Goal: Feedback & Contribution: Contribute content

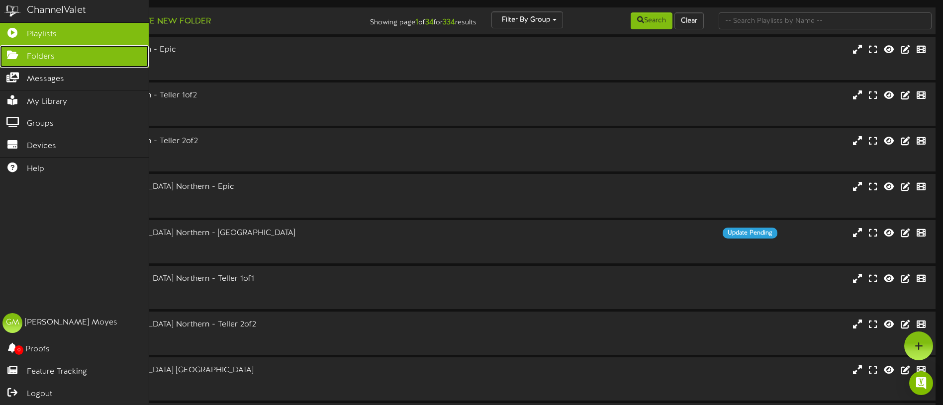
click at [9, 61] on link "Folders" at bounding box center [74, 56] width 149 height 22
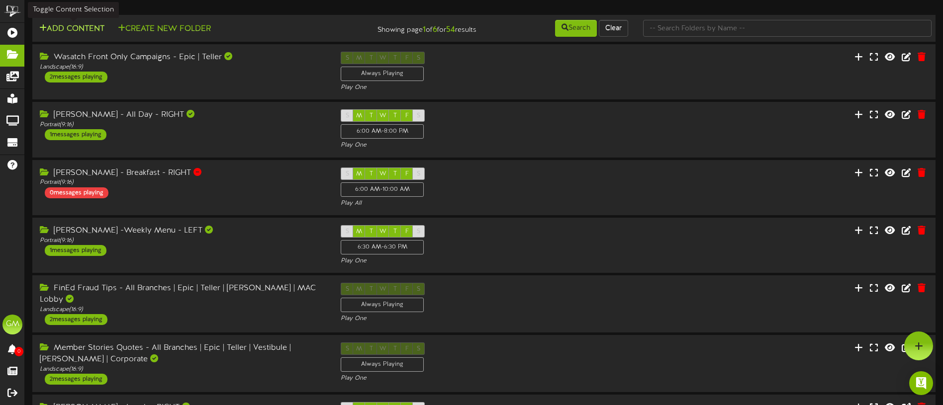
click at [79, 32] on button "Add Content" at bounding box center [71, 29] width 71 height 12
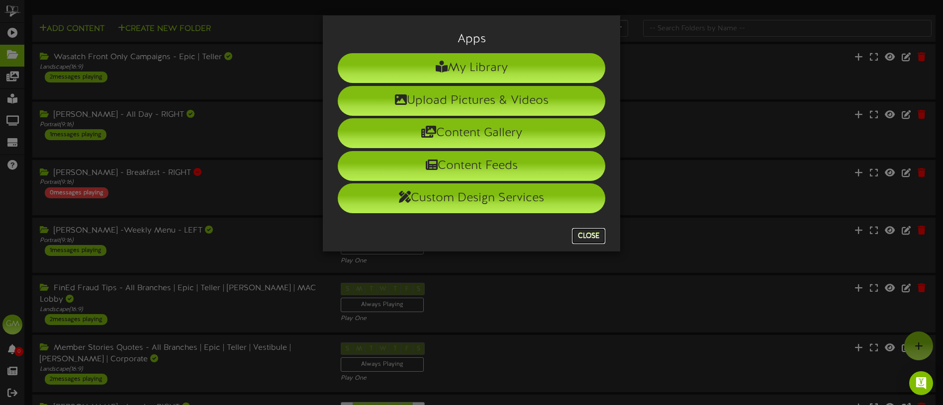
click at [593, 237] on button "Close" at bounding box center [588, 236] width 33 height 16
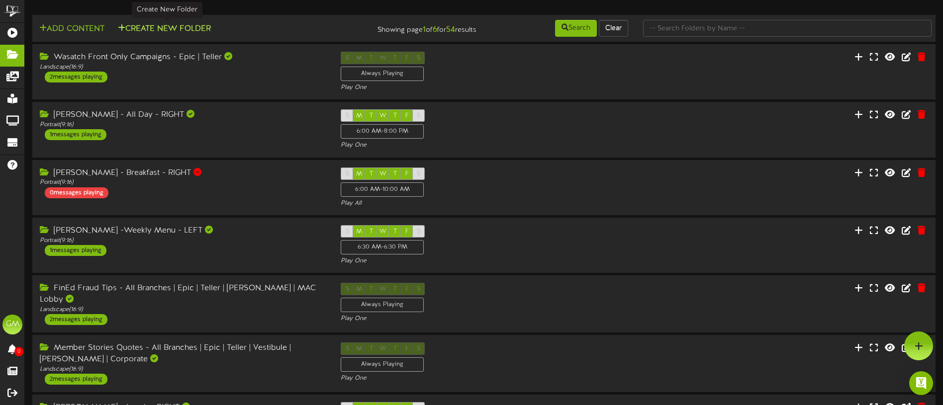
click at [173, 24] on button "Create New Folder" at bounding box center [164, 29] width 99 height 12
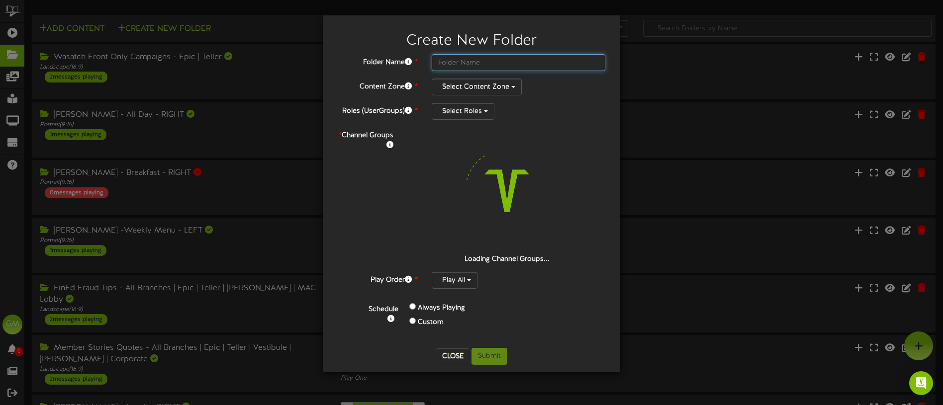
click at [458, 57] on input "text" at bounding box center [519, 62] width 174 height 17
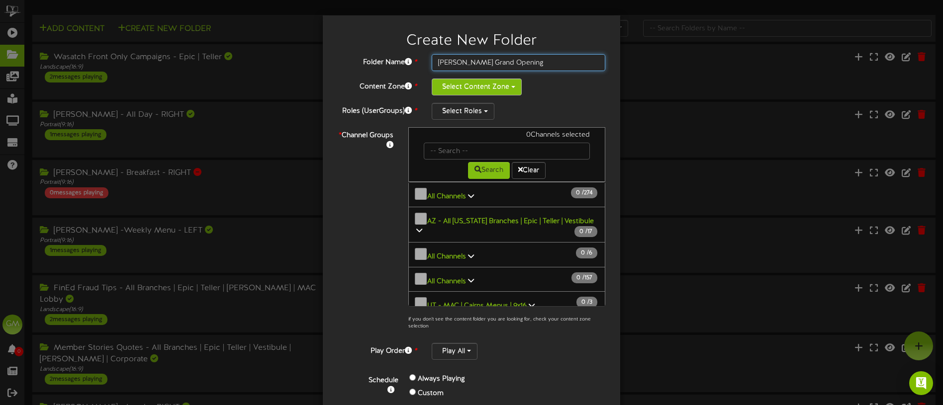
type input "[PERSON_NAME] Grand Opening"
click at [507, 86] on button "Select Content Zone" at bounding box center [477, 87] width 90 height 17
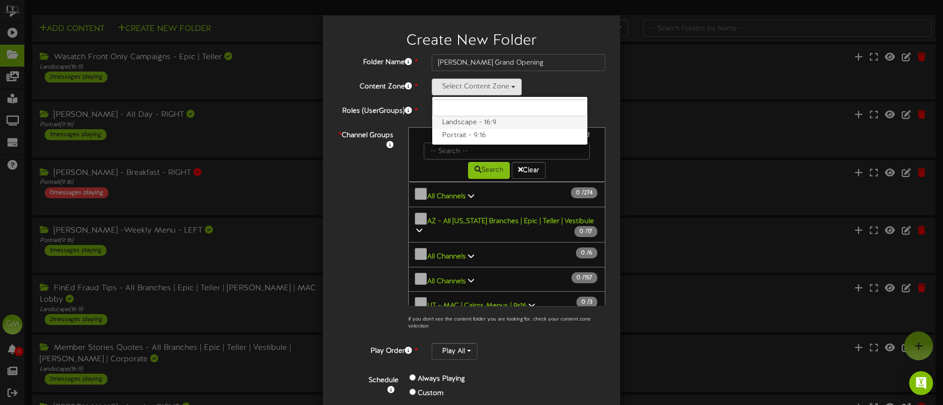
click at [495, 122] on label "Landscape - 16:9" at bounding box center [509, 122] width 155 height 13
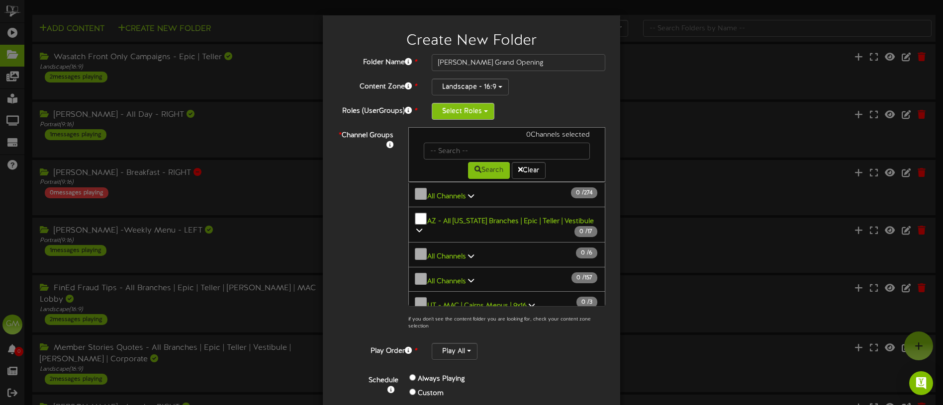
click at [483, 115] on button "Select Roles" at bounding box center [463, 111] width 63 height 17
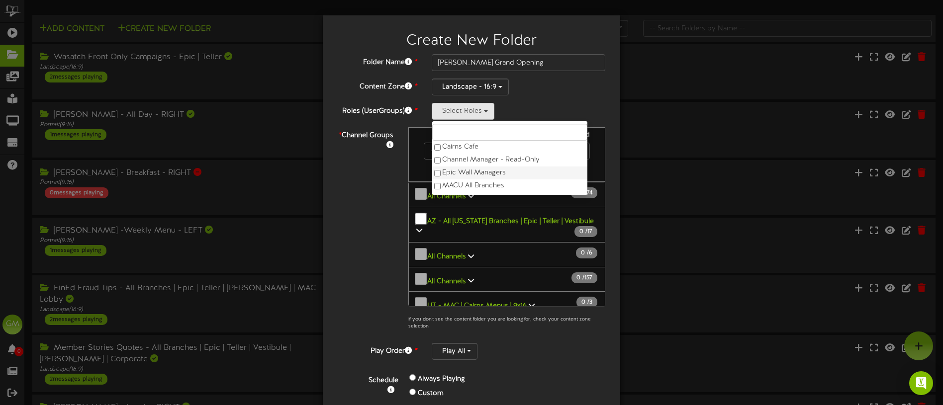
drag, startPoint x: 484, startPoint y: 172, endPoint x: 486, endPoint y: 186, distance: 14.1
click at [484, 172] on label "Epic Wall Managers" at bounding box center [509, 173] width 155 height 13
click at [486, 186] on label "MACU All Branches" at bounding box center [509, 185] width 155 height 13
click at [473, 188] on label "Revel Support" at bounding box center [509, 186] width 155 height 13
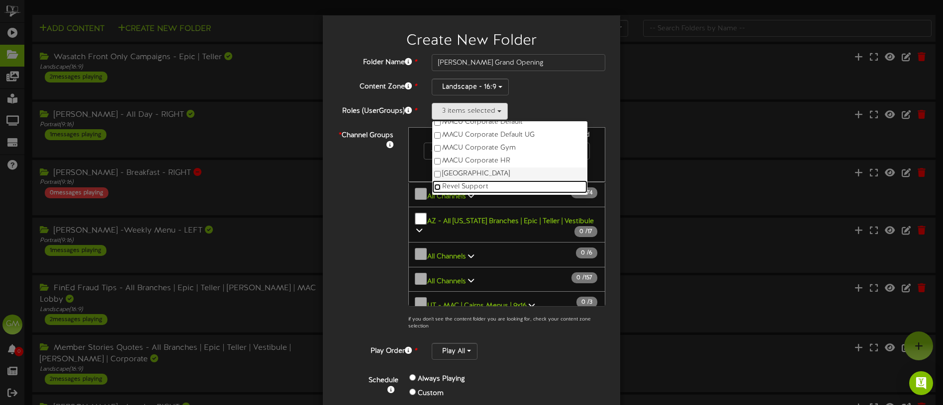
scroll to position [78, 0]
click at [381, 194] on div "* Channel Groups 0 Channels selected Search Clear 0" at bounding box center [471, 231] width 282 height 208
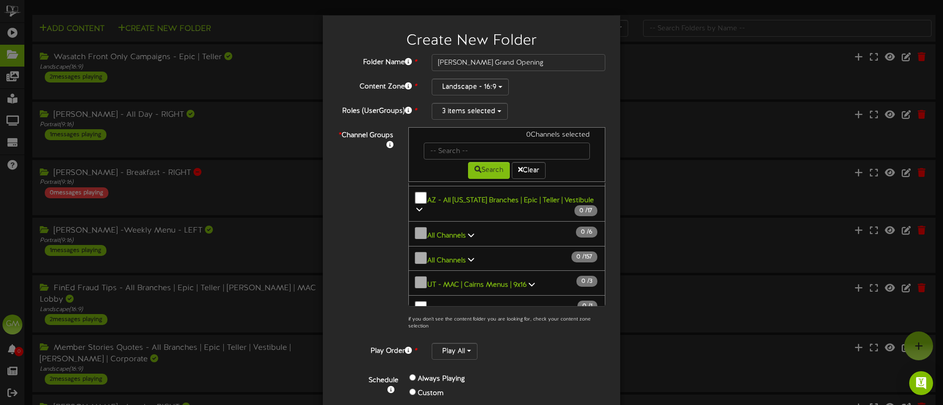
scroll to position [0, 0]
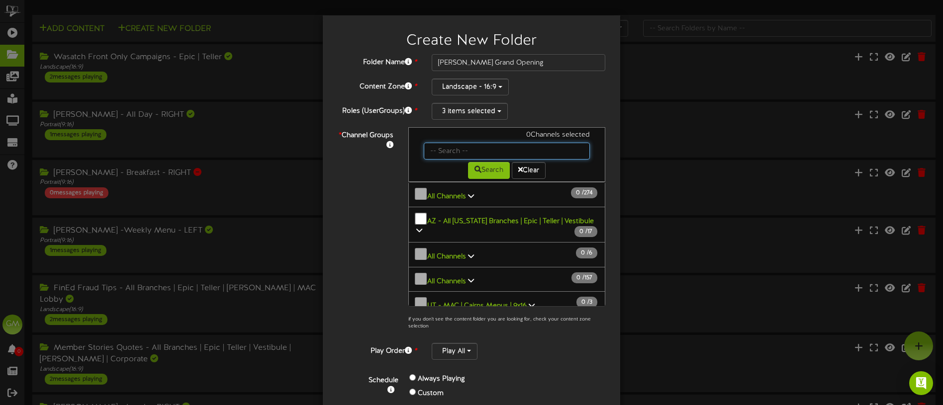
click at [444, 154] on input "text" at bounding box center [507, 151] width 166 height 17
type input "[PERSON_NAME]"
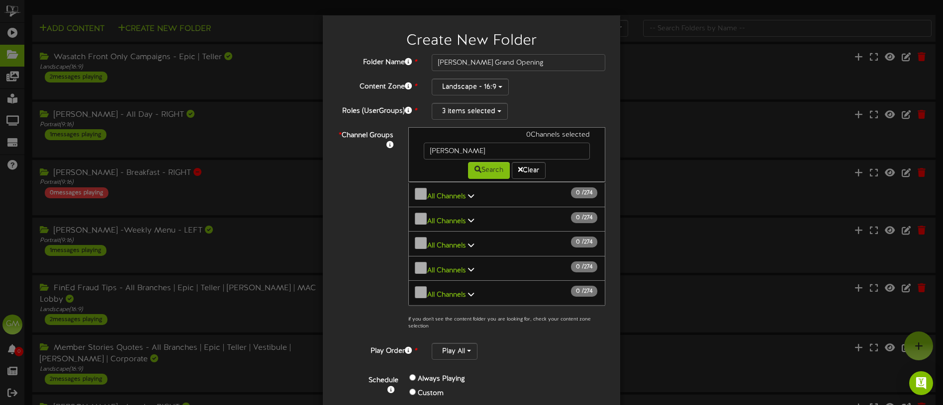
click at [384, 180] on div "* Channel Groups 0 Channels selected [GEOGRAPHIC_DATA] Search Clear" at bounding box center [471, 231] width 282 height 208
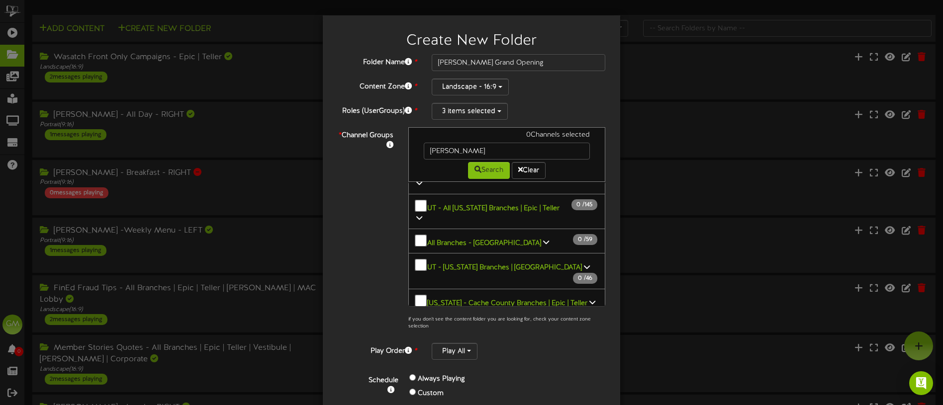
scroll to position [412, 0]
click at [589, 298] on icon at bounding box center [592, 301] width 6 height 7
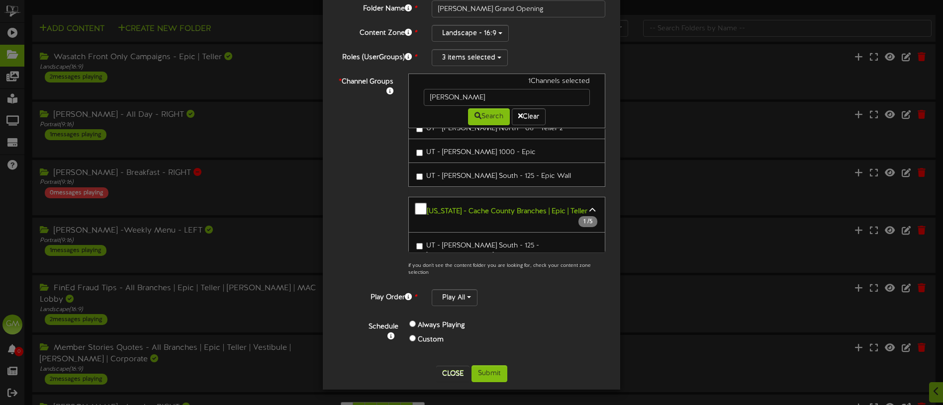
scroll to position [258, 0]
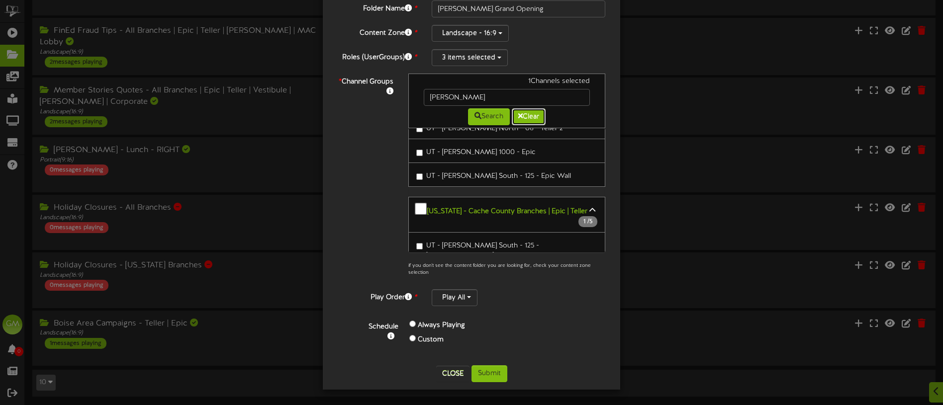
click at [532, 118] on button "Clear" at bounding box center [529, 116] width 34 height 17
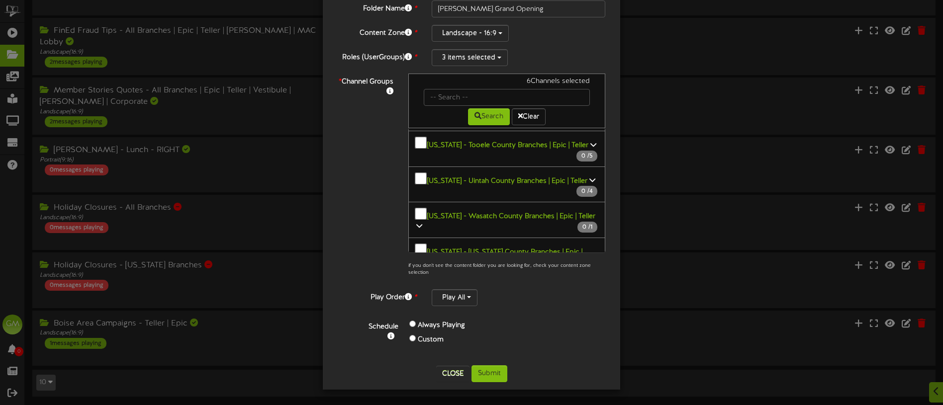
scroll to position [1852, 0]
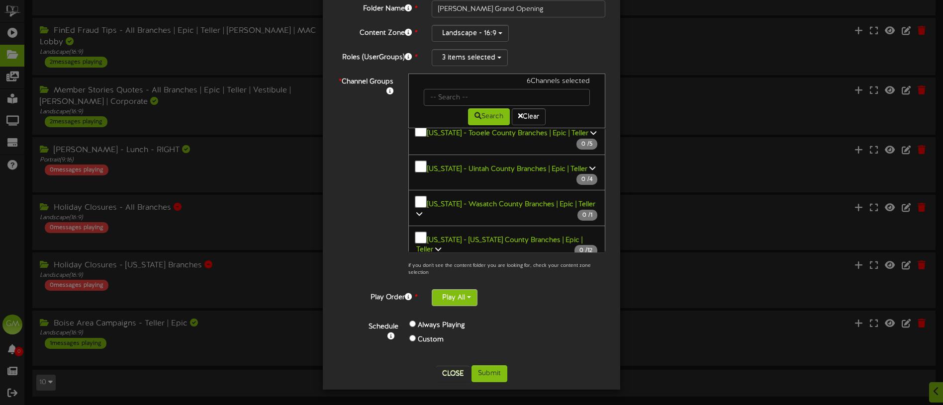
click at [460, 301] on button "Play All" at bounding box center [455, 297] width 46 height 17
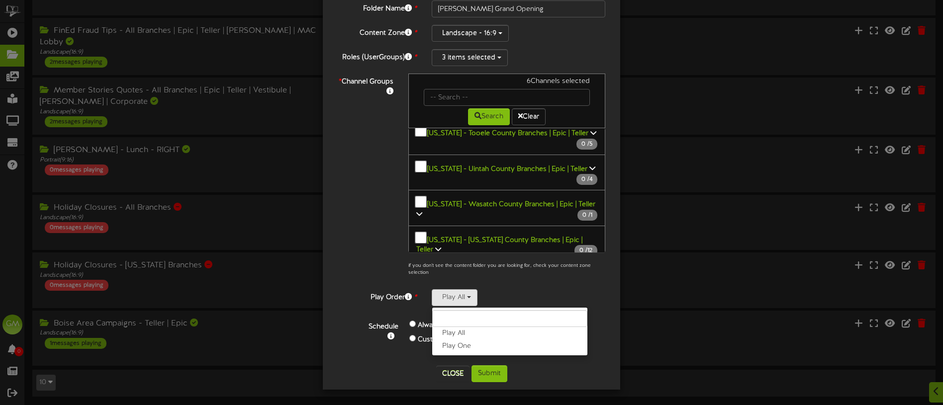
drag, startPoint x: 466, startPoint y: 346, endPoint x: 438, endPoint y: 346, distance: 28.3
click at [466, 346] on label "Play One" at bounding box center [509, 346] width 155 height 13
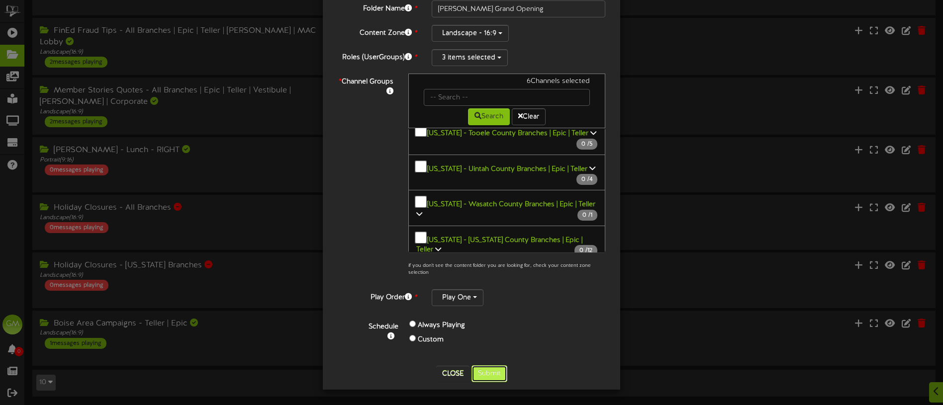
click at [495, 374] on button "Submit" at bounding box center [489, 373] width 36 height 17
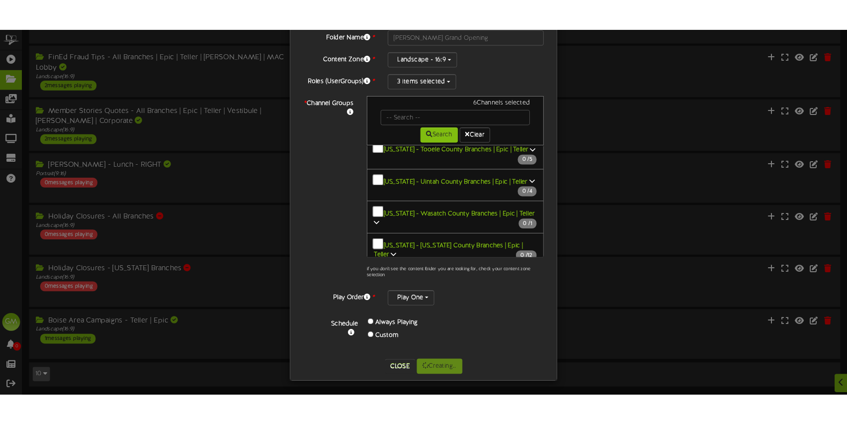
scroll to position [0, 0]
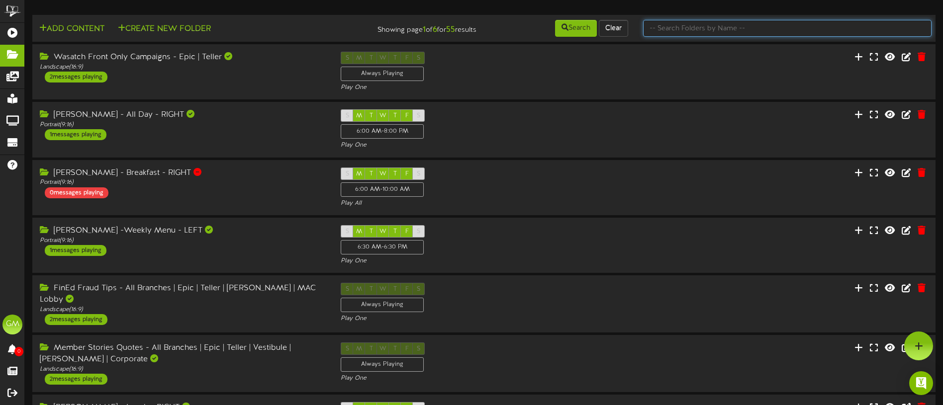
click at [696, 25] on input "text" at bounding box center [787, 28] width 288 height 17
type input "[PERSON_NAME]"
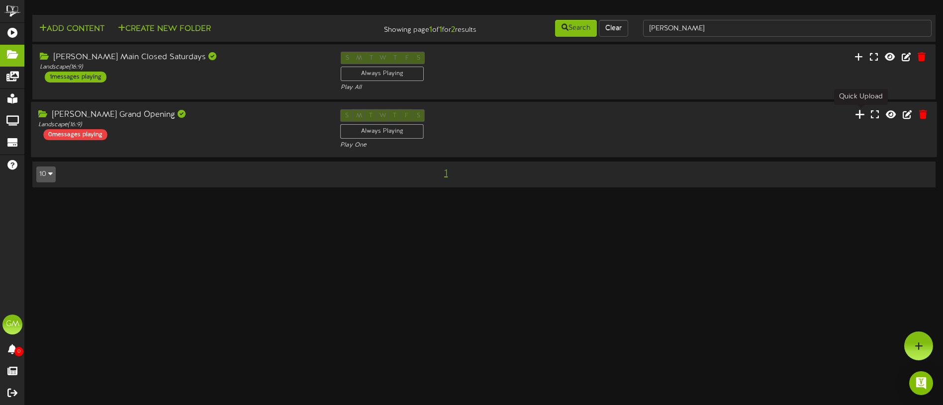
click at [861, 116] on icon at bounding box center [859, 114] width 10 height 11
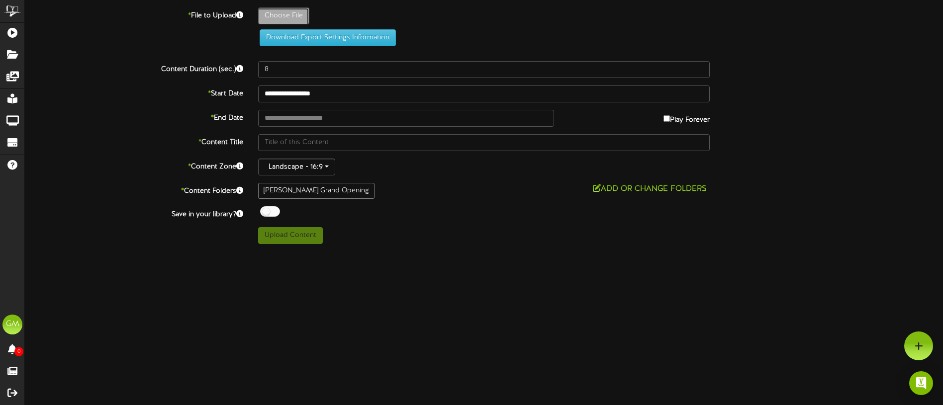
type input "**********"
type input "2025-Logan1000West-GrandOpening-TellerTV-1920x1080-TP"
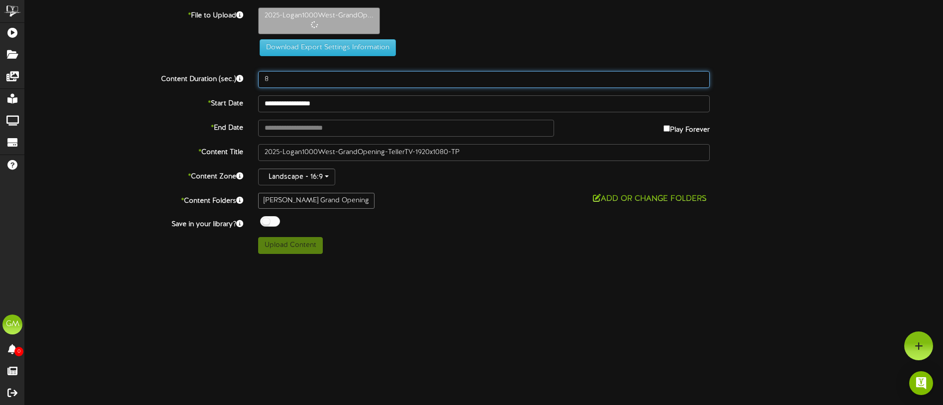
click at [303, 79] on input "8" at bounding box center [483, 79] width 451 height 17
click at [700, 79] on input "9" at bounding box center [483, 79] width 451 height 17
type input "10"
click at [700, 79] on input "10" at bounding box center [483, 79] width 451 height 17
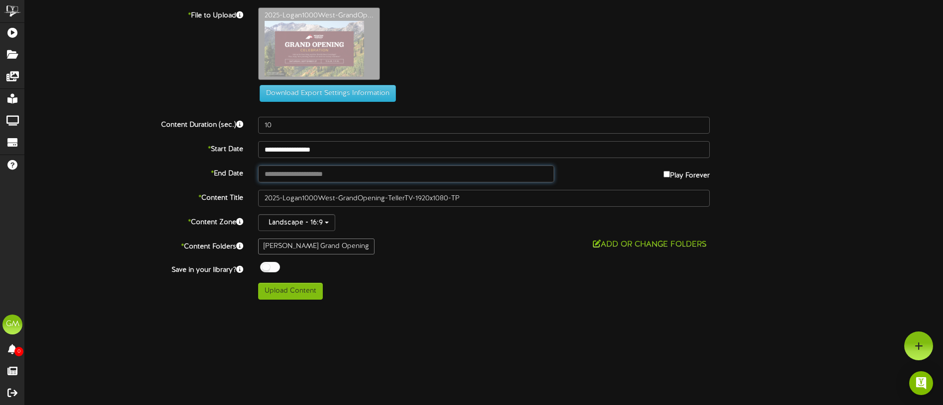
click at [346, 176] on input "text" at bounding box center [406, 174] width 296 height 17
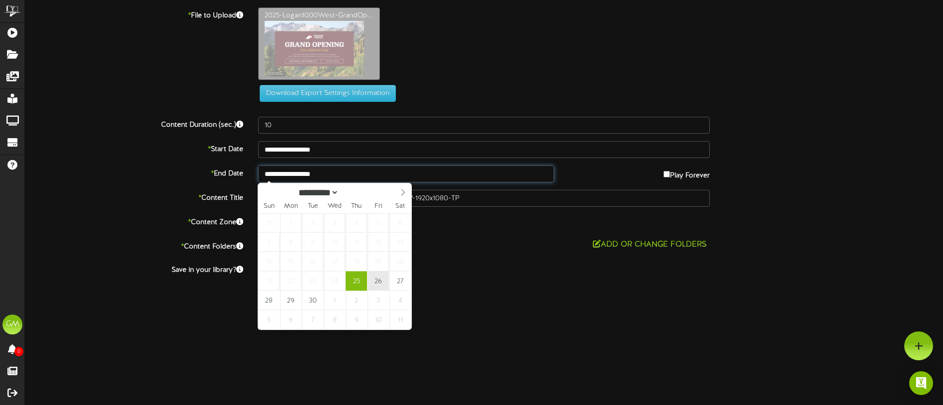
type input "**********"
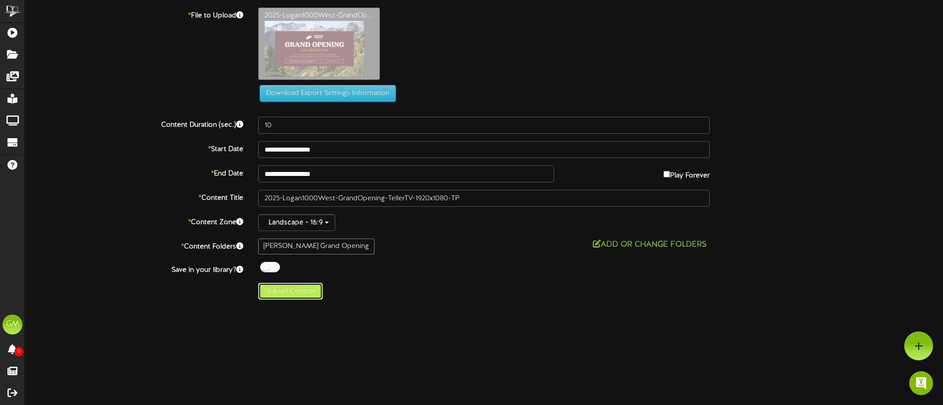
click at [304, 294] on button "Upload Content" at bounding box center [290, 291] width 65 height 17
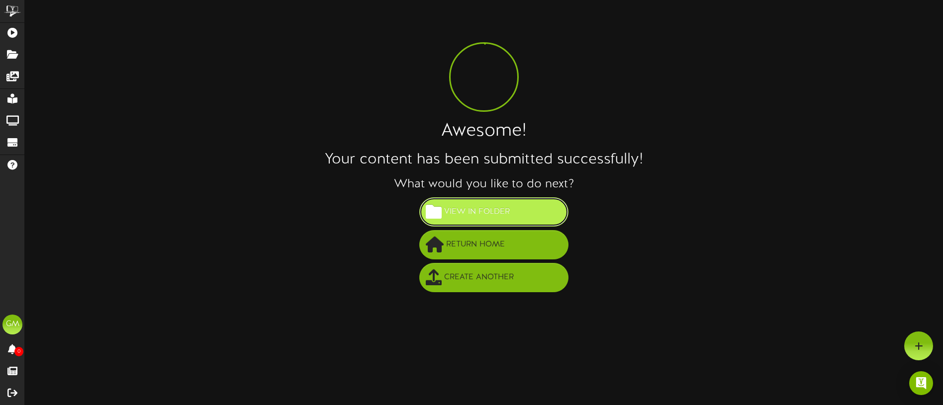
click at [497, 215] on span "View in Folder" at bounding box center [476, 212] width 71 height 16
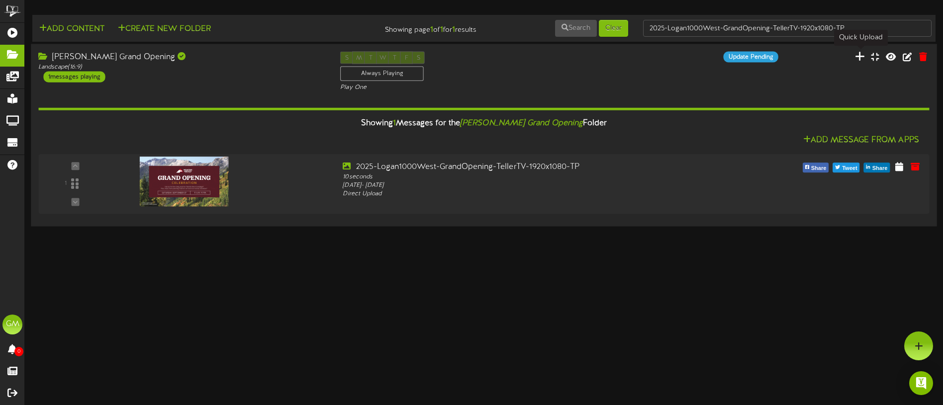
click at [862, 58] on icon at bounding box center [859, 56] width 10 height 11
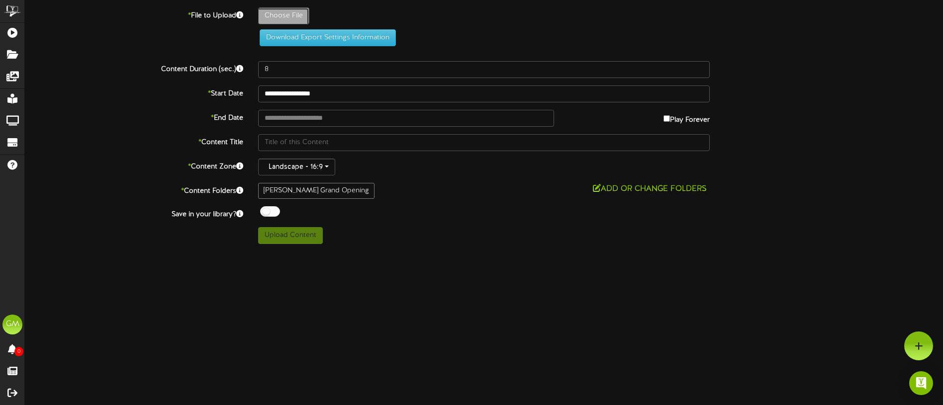
type input "**********"
type input "2025-Logan1000West-GrandOpening-Events-TellerTV-1920x1080-TP"
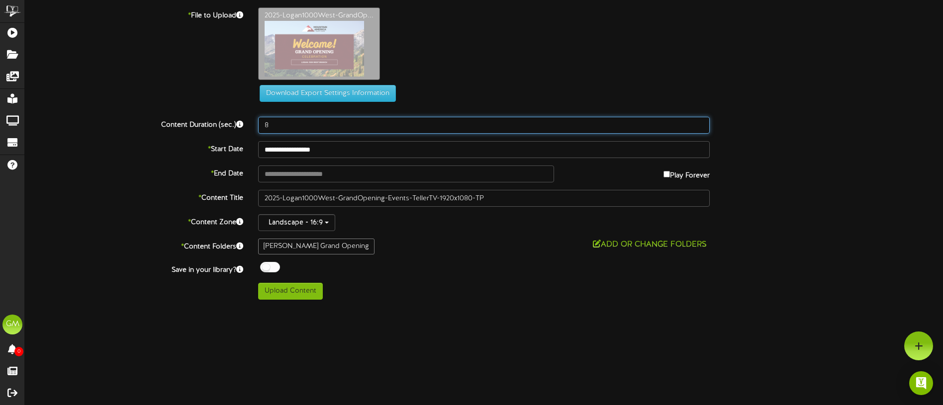
drag, startPoint x: 267, startPoint y: 79, endPoint x: 237, endPoint y: 79, distance: 30.3
click at [237, 79] on div "**********" at bounding box center [484, 153] width 918 height 292
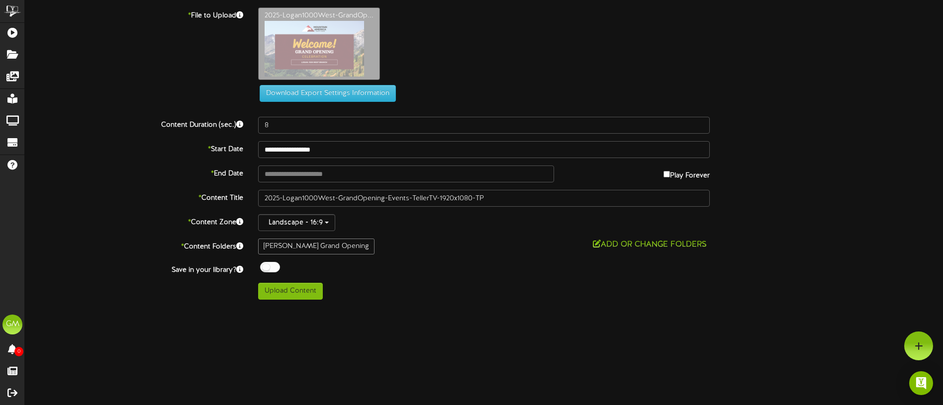
click at [116, 138] on div "**********" at bounding box center [484, 153] width 918 height 292
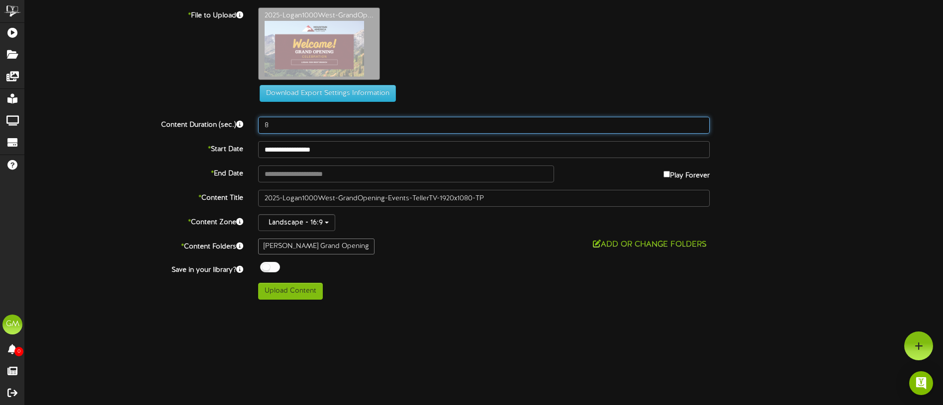
drag, startPoint x: 274, startPoint y: 124, endPoint x: 222, endPoint y: 126, distance: 52.8
click at [223, 126] on div "Content Duration (sec.) 8" at bounding box center [483, 125] width 933 height 17
click at [290, 125] on input "8" at bounding box center [483, 125] width 451 height 17
drag, startPoint x: 276, startPoint y: 125, endPoint x: 243, endPoint y: 129, distance: 34.0
click at [242, 129] on div "Content Duration (sec.) 8" at bounding box center [483, 125] width 933 height 17
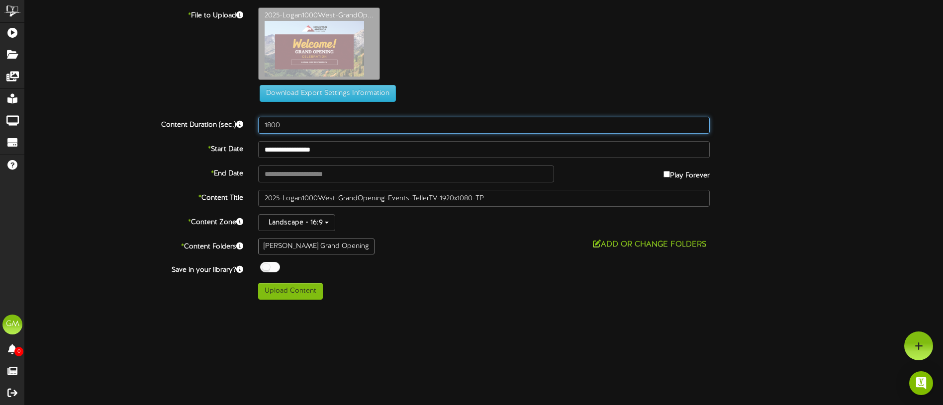
type input "1800"
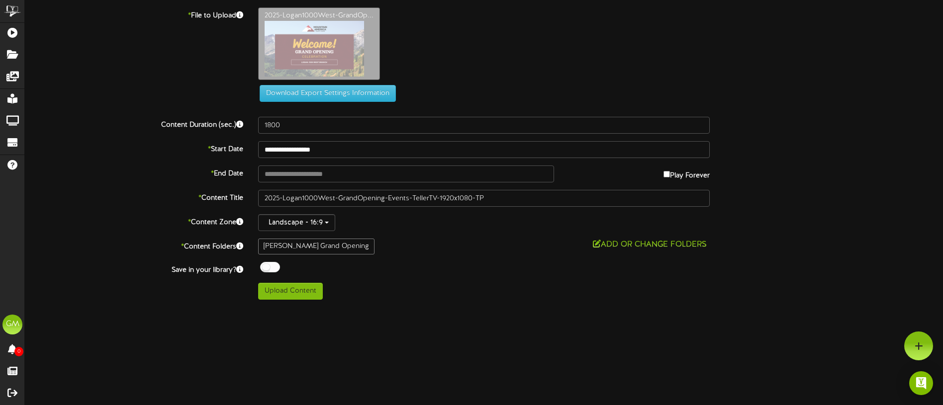
click at [182, 159] on div "**********" at bounding box center [484, 153] width 918 height 292
click at [330, 174] on input "text" at bounding box center [406, 174] width 296 height 17
type input "**********"
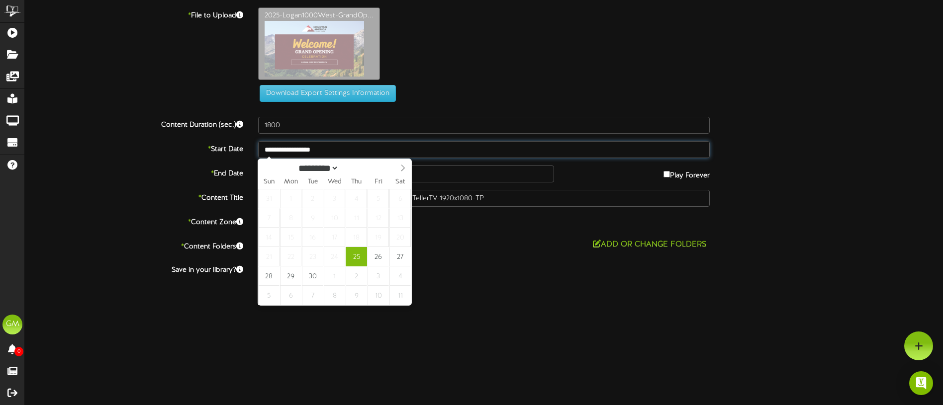
drag, startPoint x: 335, startPoint y: 152, endPoint x: 340, endPoint y: 152, distance: 5.0
click at [336, 150] on input "**********" at bounding box center [483, 149] width 451 height 17
type input "**********"
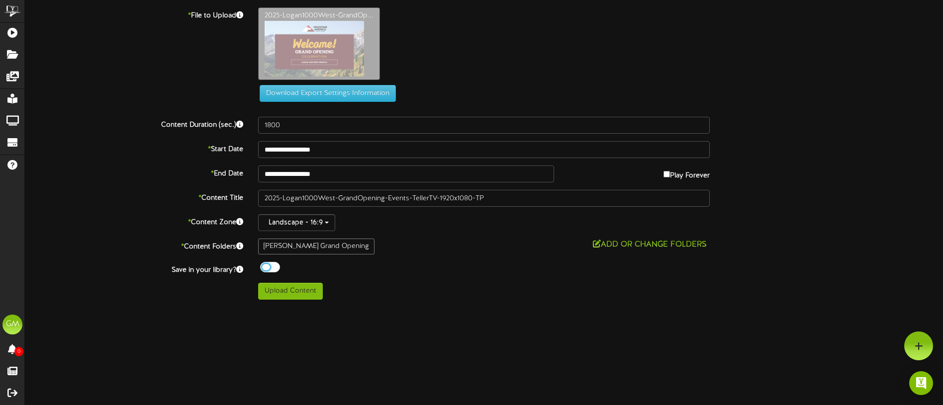
click at [386, 261] on div "**********" at bounding box center [484, 153] width 918 height 292
click at [296, 294] on button "Upload Content" at bounding box center [290, 291] width 65 height 17
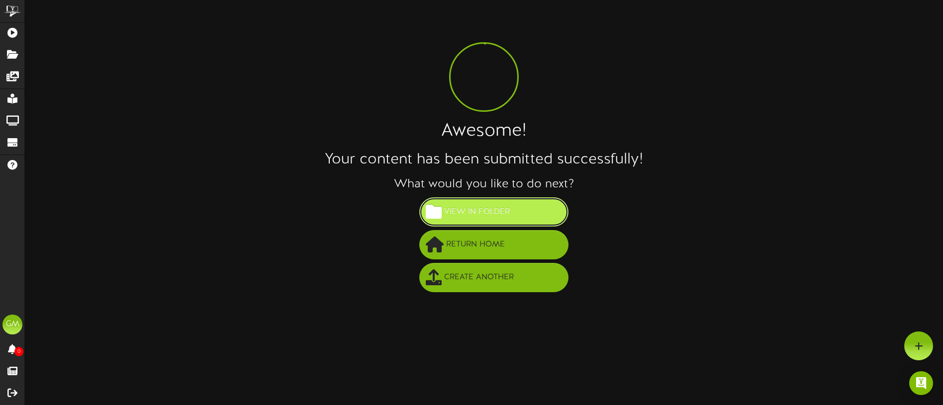
click at [507, 213] on span "View in Folder" at bounding box center [476, 212] width 71 height 16
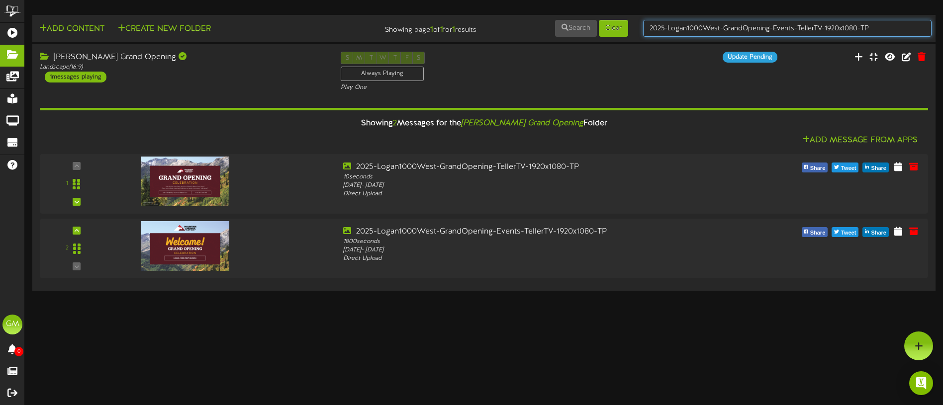
click at [693, 29] on input "2025-Logan1000West-GrandOpening-Events-TellerTV-1920x1080-TP" at bounding box center [787, 28] width 288 height 17
type input "[PERSON_NAME]"
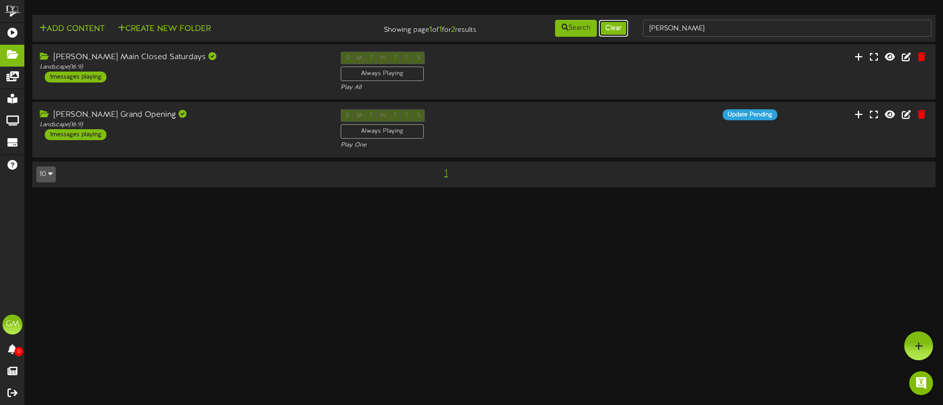
click at [613, 28] on button "Clear" at bounding box center [613, 28] width 29 height 17
